Goal: Navigation & Orientation: Find specific page/section

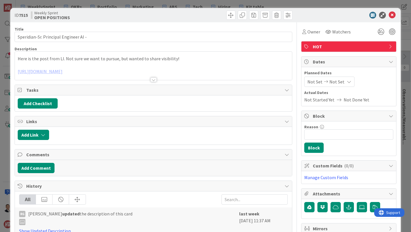
click at [4, 18] on div "ID 7515 Weekly Sprint OPEN POSITIONS Title 38 / 128 Speridian-Sr. Principal Eng…" at bounding box center [205, 116] width 411 height 232
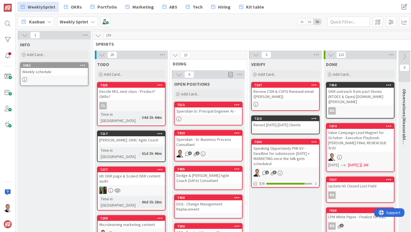
click at [24, 35] on icon at bounding box center [25, 35] width 6 height 6
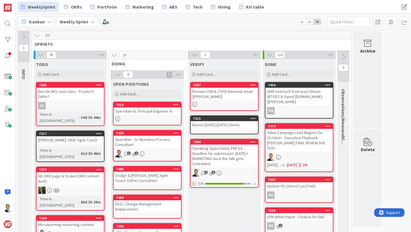
click at [118, 75] on icon at bounding box center [118, 74] width 6 height 6
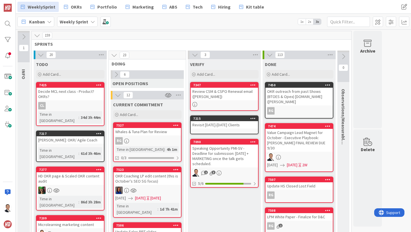
click at [118, 96] on icon at bounding box center [118, 95] width 6 height 6
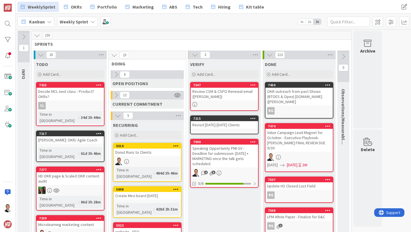
click at [118, 115] on icon at bounding box center [118, 115] width 6 height 6
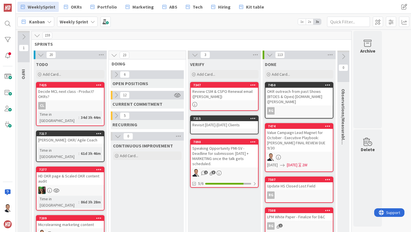
click at [116, 136] on icon at bounding box center [118, 136] width 6 height 6
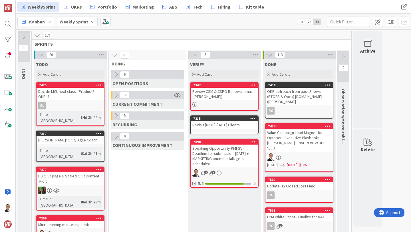
scroll to position [3, 0]
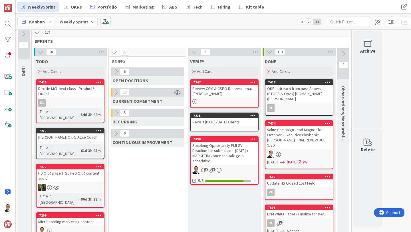
click at [116, 72] on icon at bounding box center [116, 72] width 6 height 6
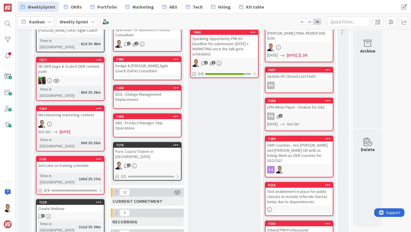
scroll to position [120, 0]
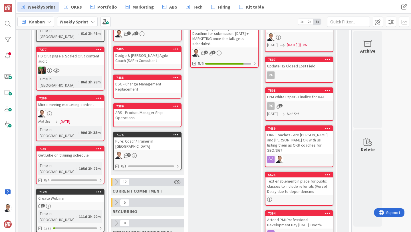
click at [137, 115] on div "ABS - Product Manager Ship Operations" at bounding box center [147, 115] width 67 height 13
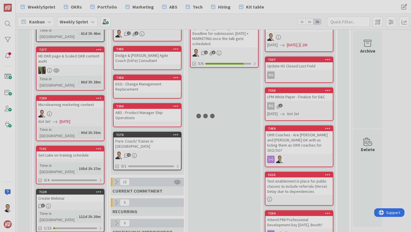
click at [137, 115] on div at bounding box center [205, 116] width 411 height 232
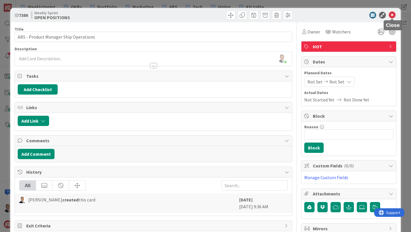
drag, startPoint x: 391, startPoint y: 14, endPoint x: 387, endPoint y: 17, distance: 5.5
click at [391, 14] on icon at bounding box center [392, 15] width 7 height 7
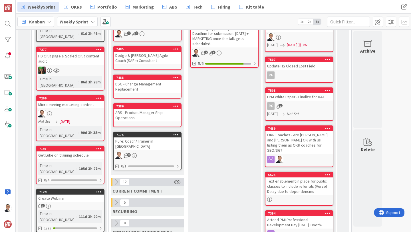
click at [136, 84] on div "DSG - Change Management Replacement" at bounding box center [147, 86] width 67 height 13
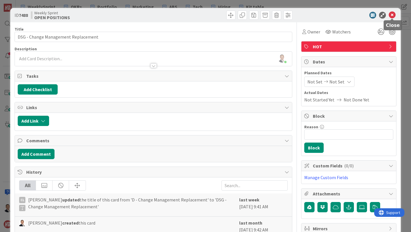
click at [392, 15] on icon at bounding box center [392, 15] width 7 height 7
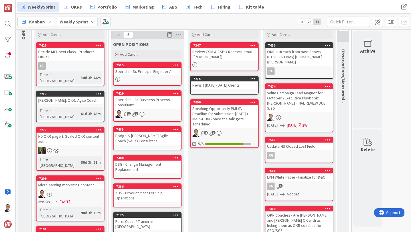
scroll to position [35, 0]
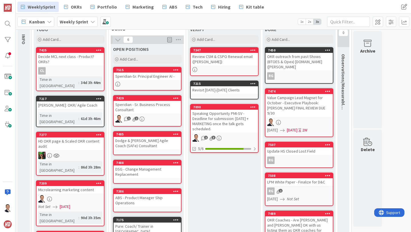
click at [118, 39] on icon at bounding box center [118, 40] width 6 height 6
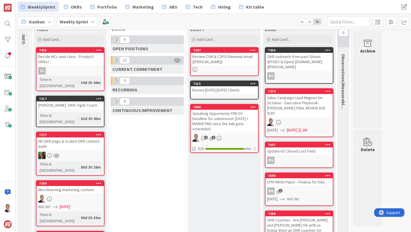
scroll to position [36, 0]
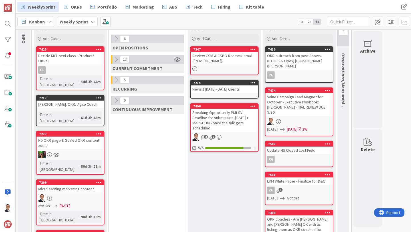
click at [114, 58] on icon at bounding box center [116, 59] width 6 height 6
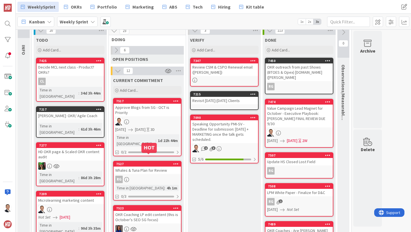
scroll to position [24, 0]
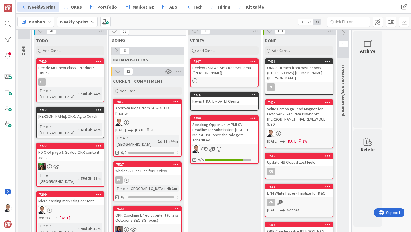
click at [139, 107] on div "Approve Blogs from SG - OCT is Priority" at bounding box center [147, 110] width 67 height 13
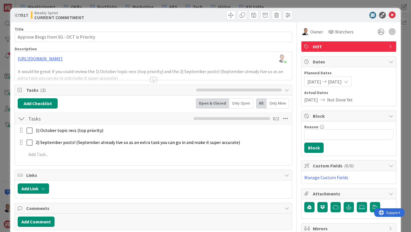
click at [154, 80] on div at bounding box center [153, 79] width 6 height 5
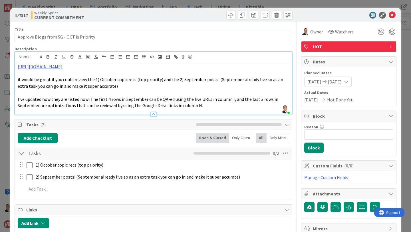
drag, startPoint x: 52, startPoint y: 79, endPoint x: 111, endPoint y: 84, distance: 59.6
click at [111, 84] on p "it would be great if you could review the 1) October topic recs (top priority) …" at bounding box center [154, 82] width 272 height 13
drag, startPoint x: 88, startPoint y: 83, endPoint x: 121, endPoint y: 90, distance: 33.9
click at [121, 90] on div "https://docs.google.com/spreadsheets/d/11MkYjpT22yHh7l0sF0__xPa501iz-Z4fDOYQYtK…" at bounding box center [153, 88] width 277 height 52
click at [126, 97] on span "I've updated how they are listed now! The first 4 rows in September can be QA-e…" at bounding box center [149, 102] width 262 height 12
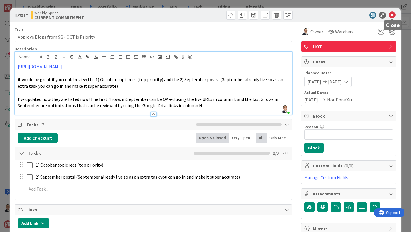
click at [393, 15] on icon at bounding box center [392, 15] width 7 height 7
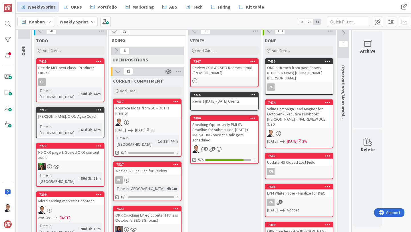
click at [118, 72] on icon at bounding box center [118, 71] width 6 height 6
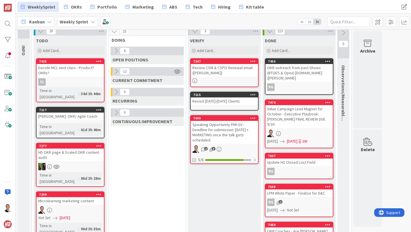
click at [118, 93] on icon at bounding box center [116, 92] width 6 height 6
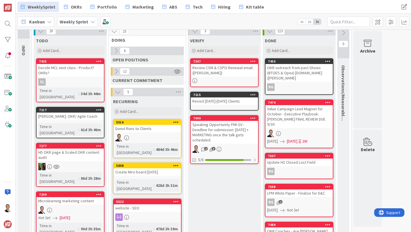
click at [117, 93] on icon at bounding box center [118, 92] width 6 height 6
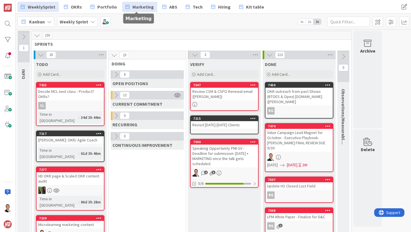
click at [136, 5] on span "Marketing" at bounding box center [142, 6] width 21 height 7
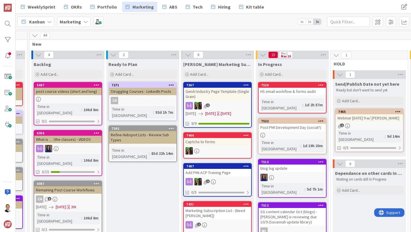
scroll to position [0, 65]
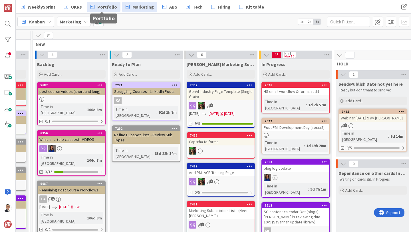
click at [101, 7] on span "Portfolio" at bounding box center [107, 6] width 20 height 7
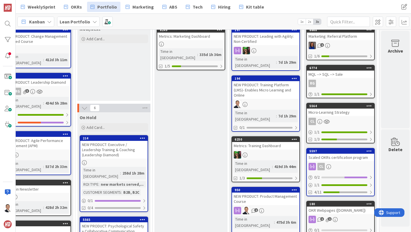
scroll to position [56, 99]
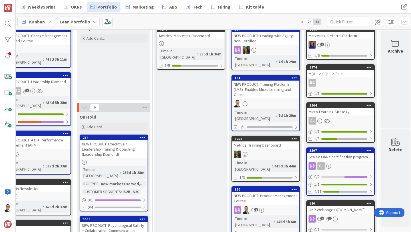
click at [256, 141] on div "Metrics: Training Dashboard" at bounding box center [265, 144] width 67 height 7
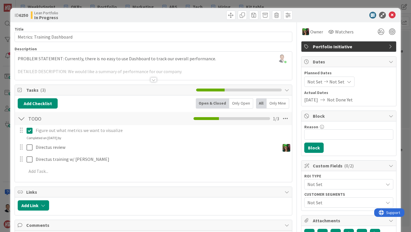
click at [154, 81] on div at bounding box center [153, 79] width 6 height 5
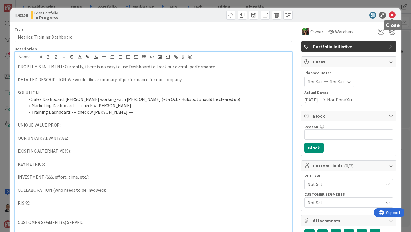
click at [393, 15] on icon at bounding box center [392, 15] width 7 height 7
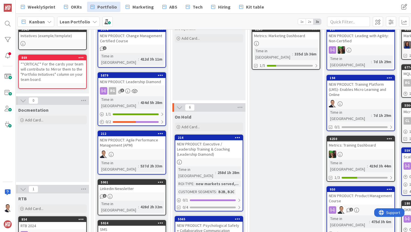
scroll to position [56, 0]
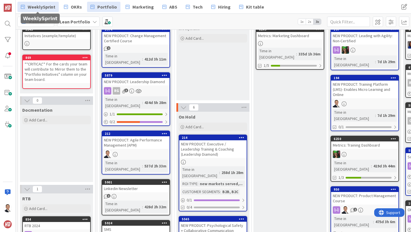
click at [37, 7] on span "WeeklySprint" at bounding box center [42, 6] width 28 height 7
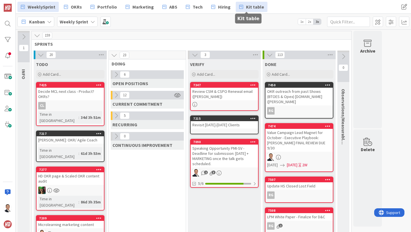
click at [246, 6] on span "Kit table" at bounding box center [255, 6] width 18 height 7
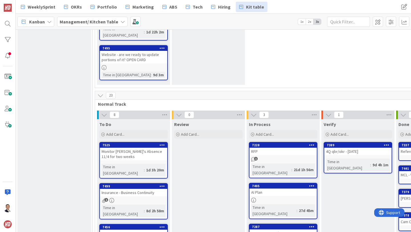
scroll to position [156, 0]
